Goal: Answer question/provide support

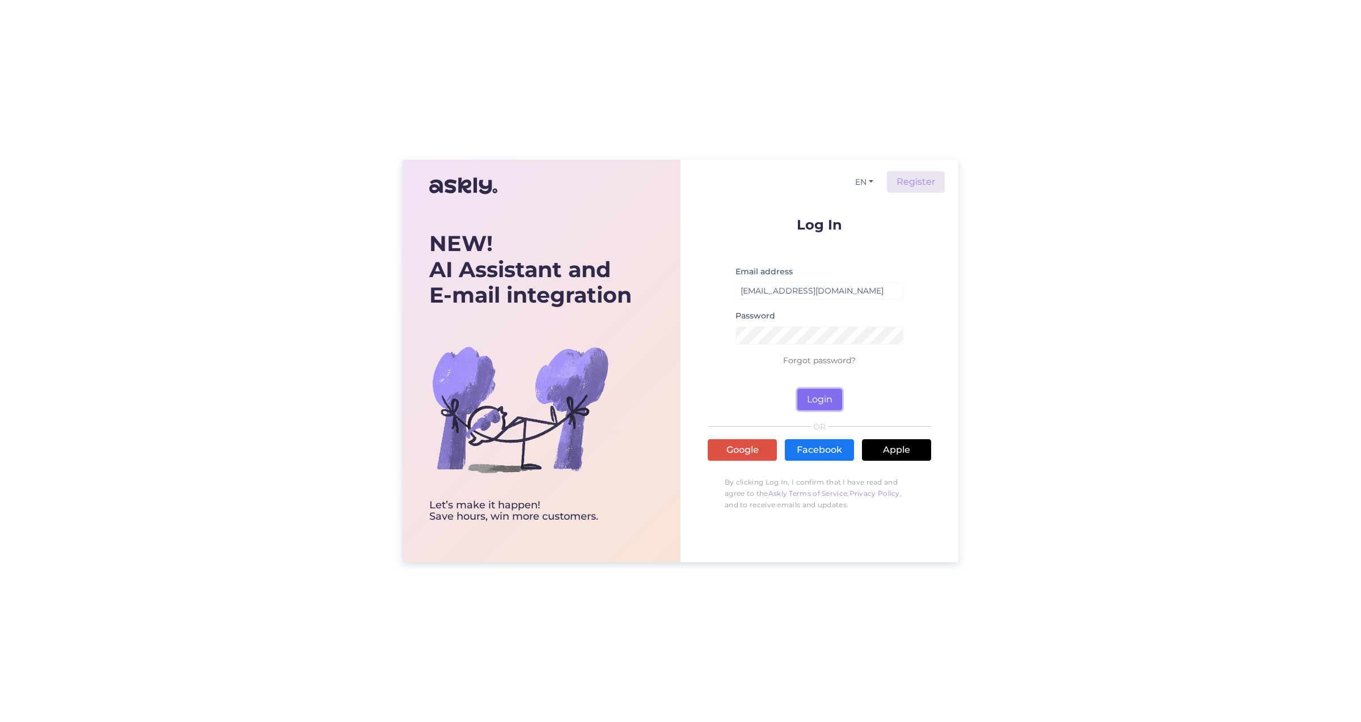
click at [833, 392] on button "Login" at bounding box center [819, 400] width 45 height 22
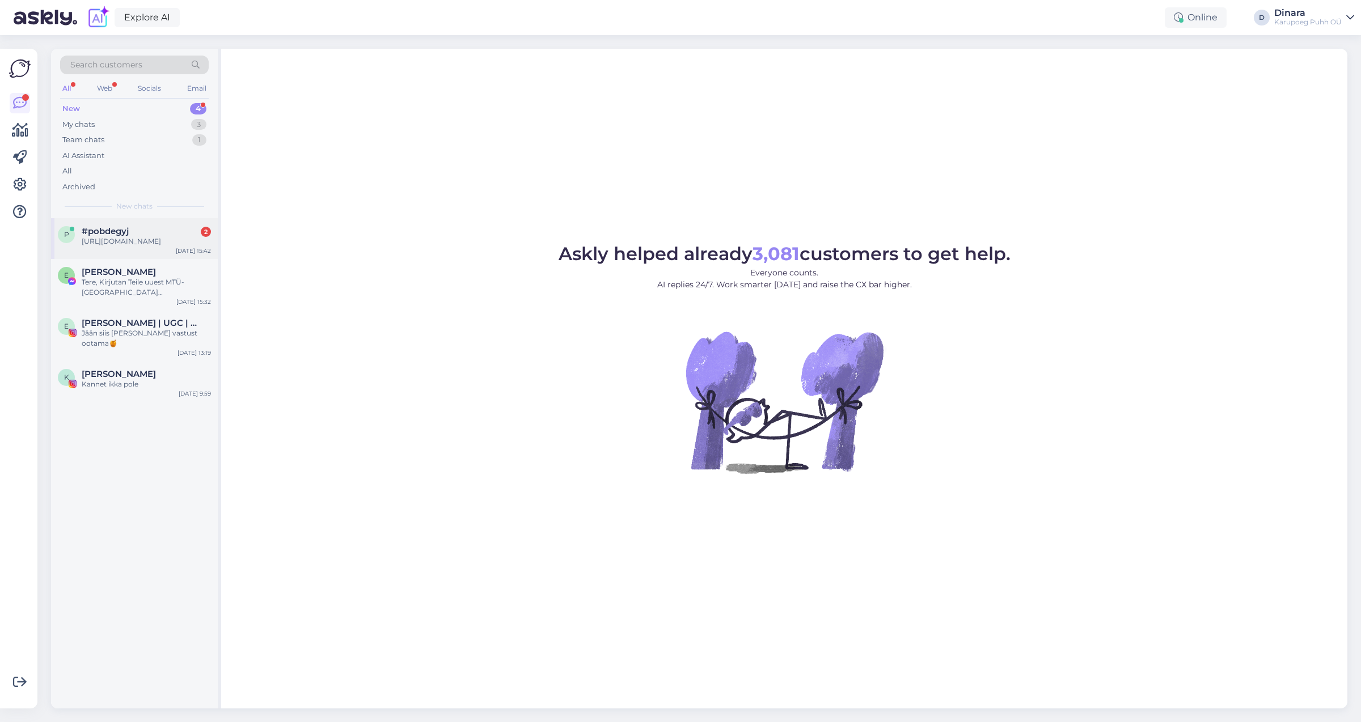
click at [99, 247] on div "[URL][DOMAIN_NAME]" at bounding box center [146, 241] width 129 height 10
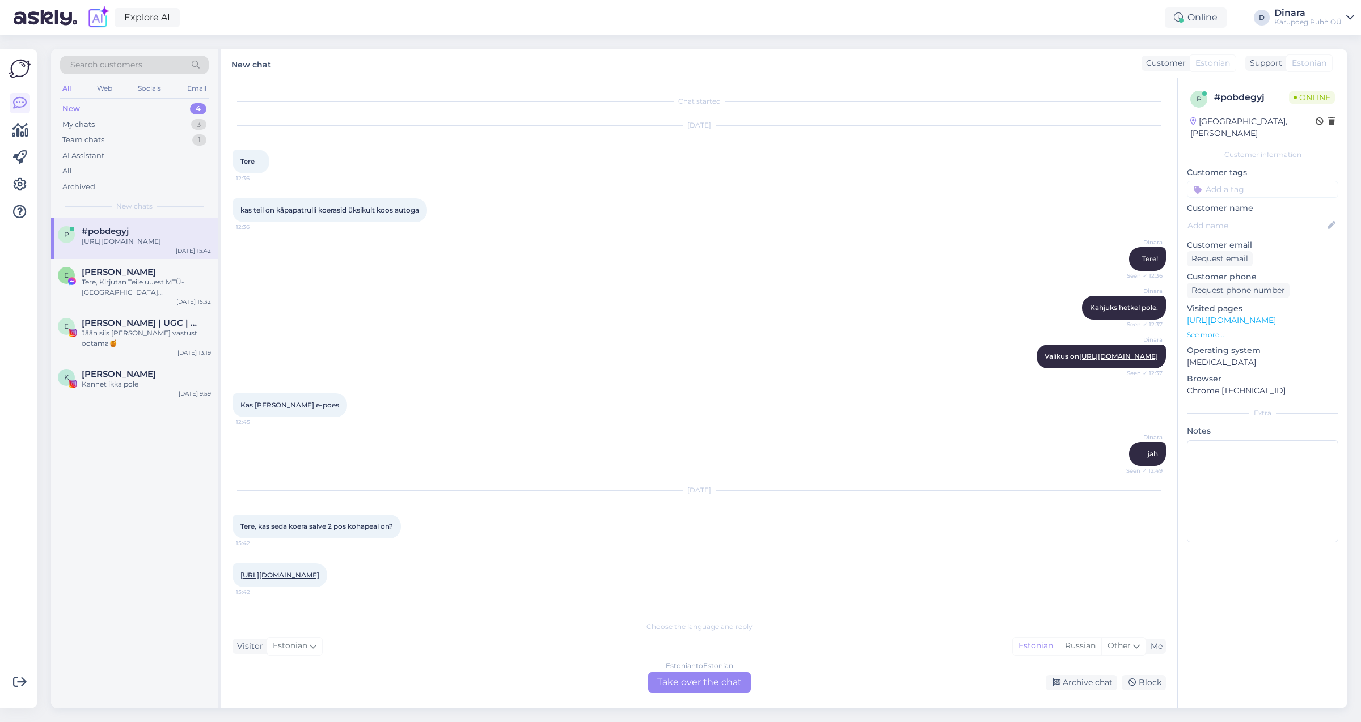
scroll to position [16, 0]
click at [276, 577] on link "[URL][DOMAIN_NAME]" at bounding box center [279, 575] width 79 height 9
click at [669, 687] on div "Estonian to Estonian Take over the chat" at bounding box center [699, 683] width 103 height 20
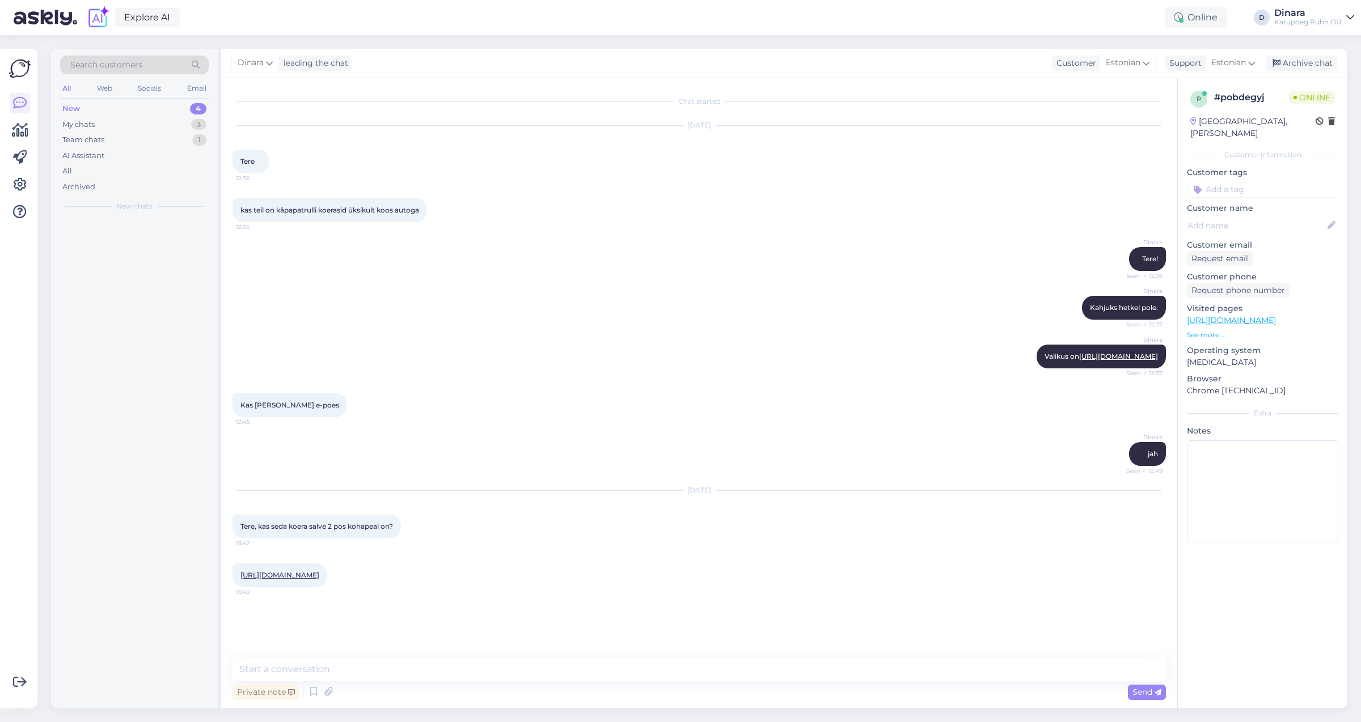
scroll to position [0, 0]
click at [663, 661] on textarea at bounding box center [699, 670] width 933 height 24
type textarea "[PERSON_NAME]"
click at [585, 669] on textarea at bounding box center [699, 670] width 933 height 24
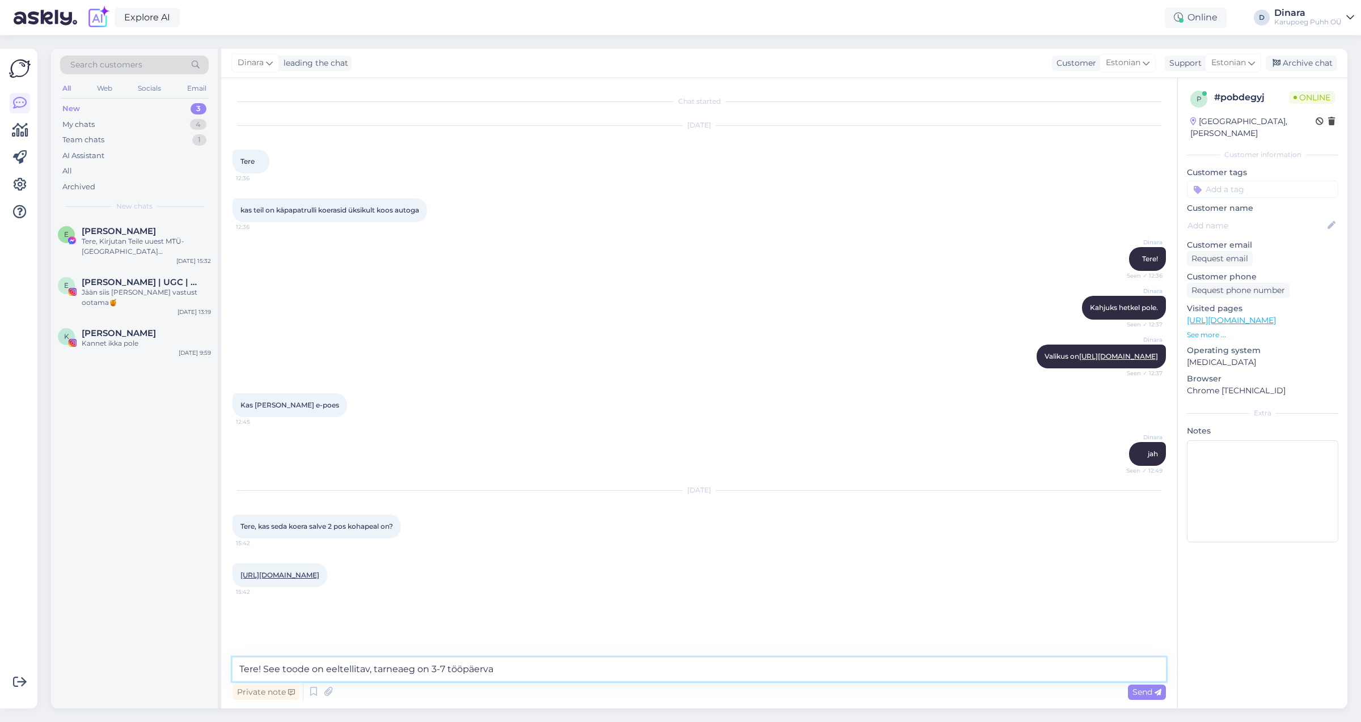
click at [483, 673] on textarea "Tere! See toode on eeltellitav, tarneaeg on 3-7 tööpäerva" at bounding box center [699, 670] width 933 height 24
click at [926, 692] on div "Private note Send" at bounding box center [699, 693] width 933 height 22
click at [916, 678] on textarea "Tere! See toode on eeltellitav, tarneaeg on 3-7 tööpäeva" at bounding box center [699, 670] width 933 height 24
type textarea "Tere! See toode on eeltellitav, tarneaeg on 3-7 tööpäeva, poodides kohapeal sed…"
click at [1135, 694] on span "Send" at bounding box center [1147, 692] width 29 height 10
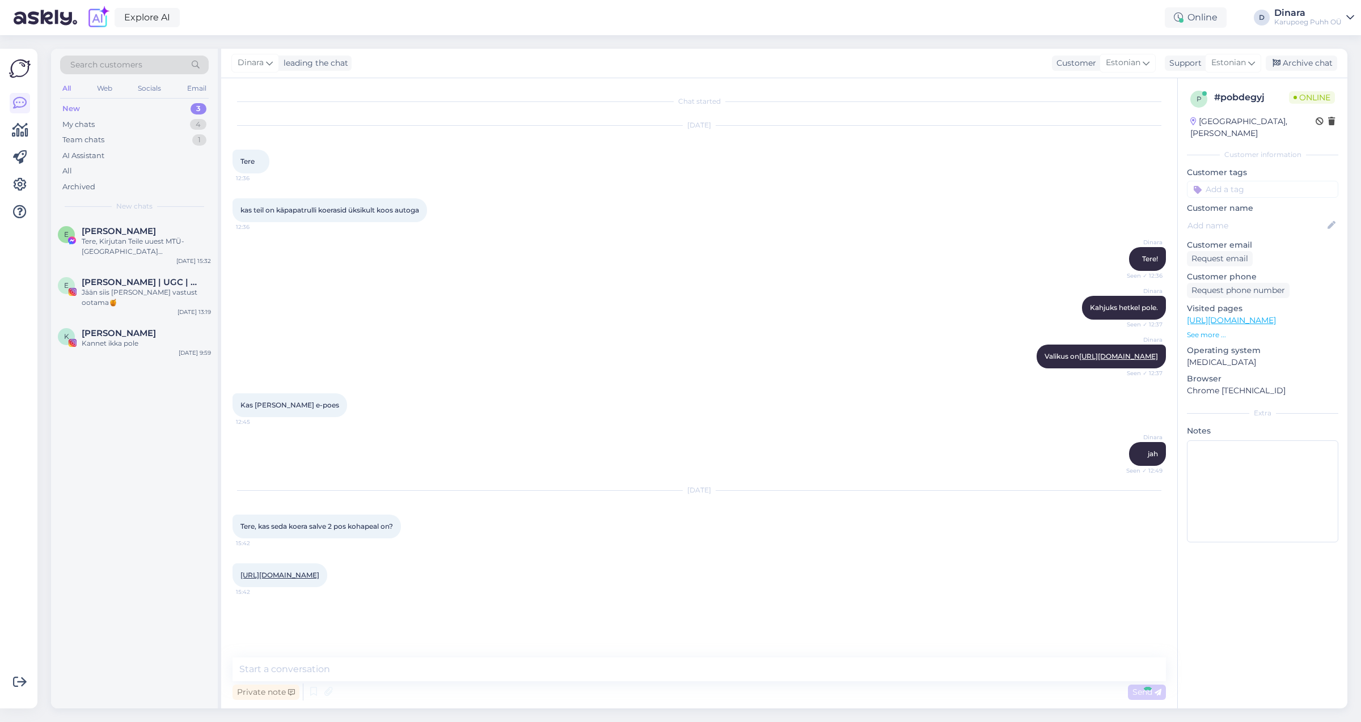
scroll to position [32, 0]
